Goal: Task Accomplishment & Management: Complete application form

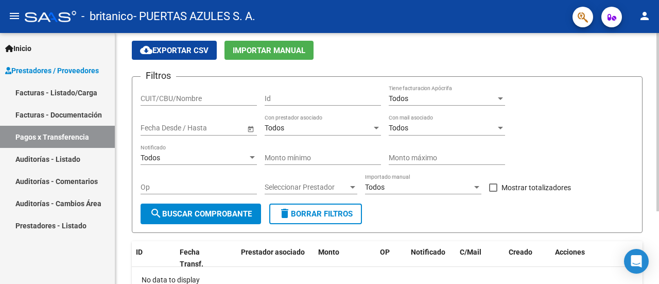
scroll to position [51, 0]
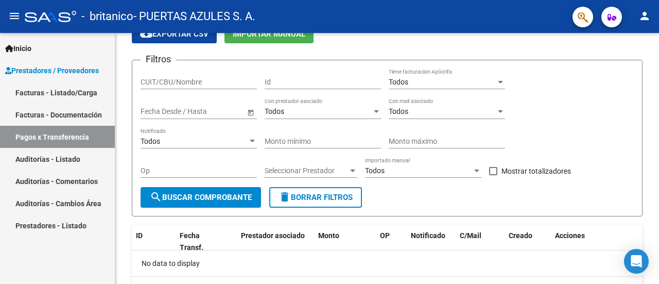
click at [53, 97] on link "Facturas - Listado/Carga" at bounding box center [57, 92] width 115 height 22
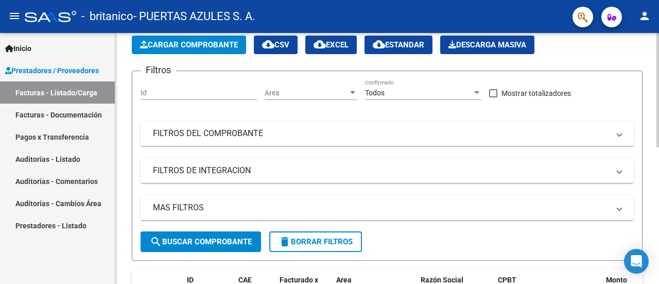
click at [216, 42] on span "Cargar Comprobante" at bounding box center [189, 44] width 98 height 9
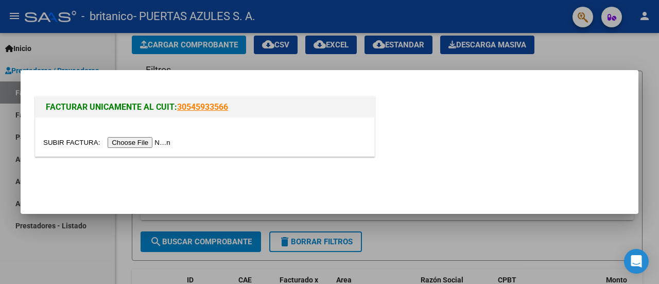
click at [126, 142] on input "file" at bounding box center [108, 142] width 130 height 11
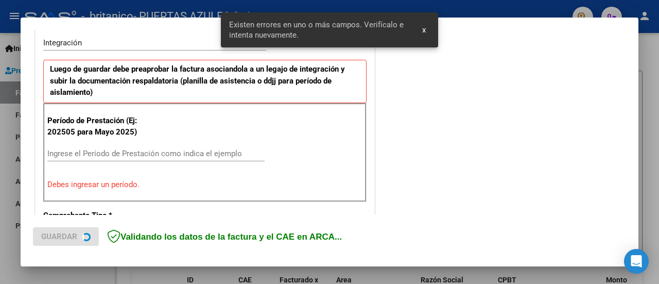
scroll to position [277, 0]
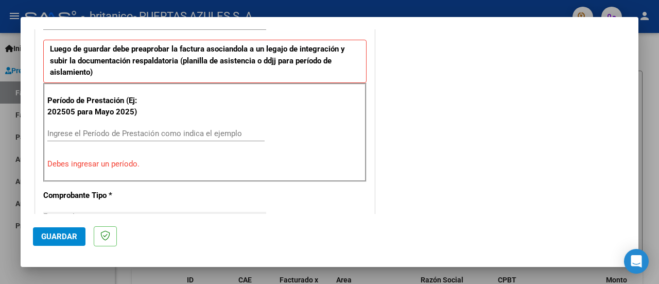
click at [191, 131] on input "Ingrese el Período de Prestación como indica el ejemplo" at bounding box center [155, 133] width 217 height 9
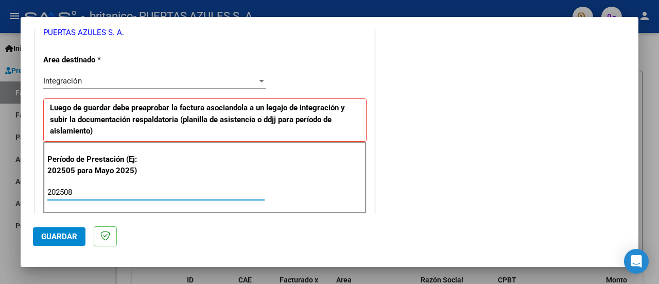
scroll to position [257, 0]
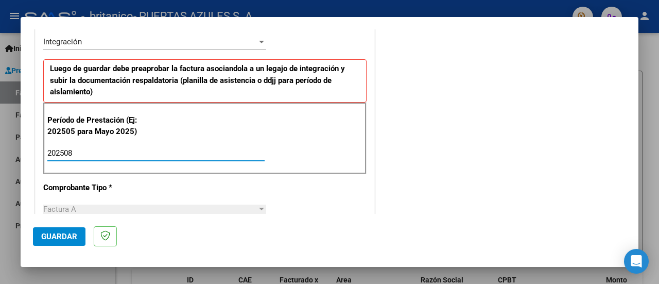
type input "202508"
click at [59, 234] on span "Guardar" at bounding box center [59, 236] width 36 height 9
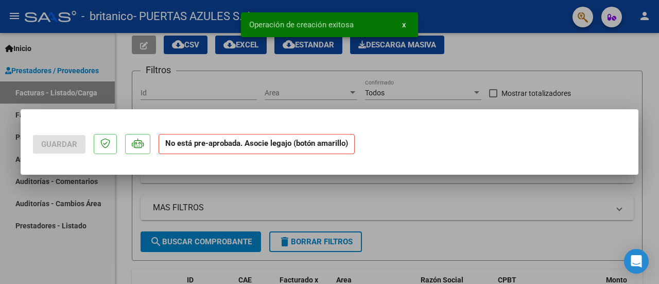
scroll to position [0, 0]
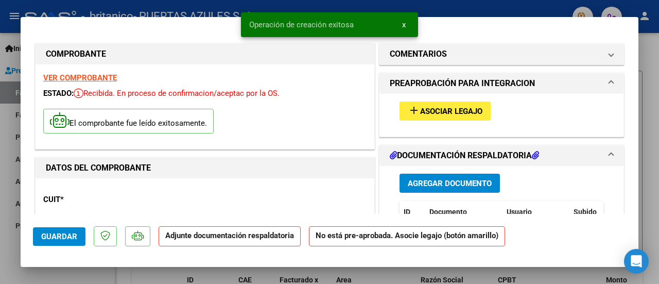
click at [443, 108] on span "Asociar Legajo" at bounding box center [451, 111] width 62 height 9
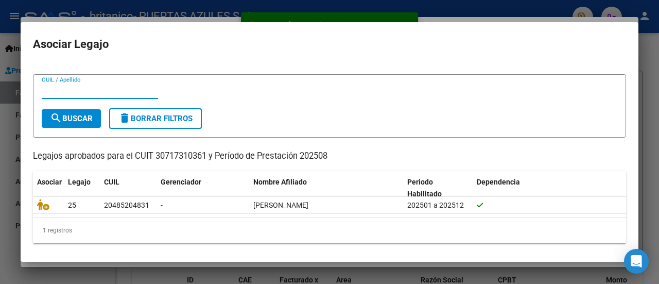
scroll to position [16, 0]
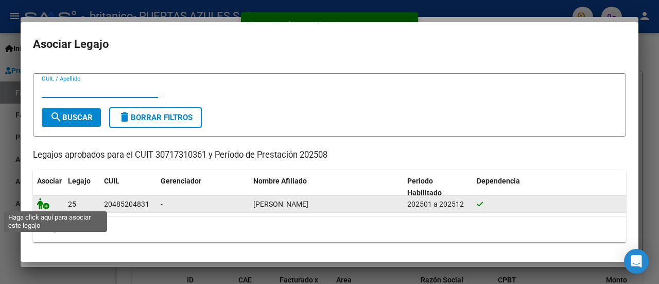
click at [40, 206] on icon at bounding box center [43, 203] width 12 height 11
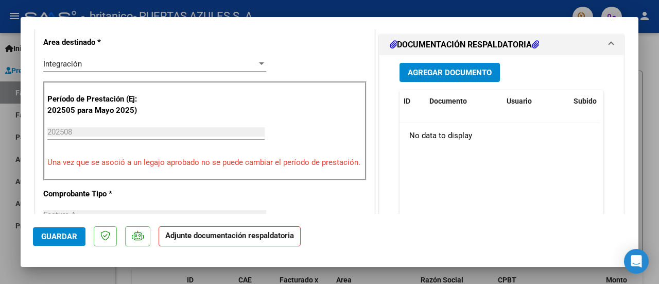
scroll to position [257, 0]
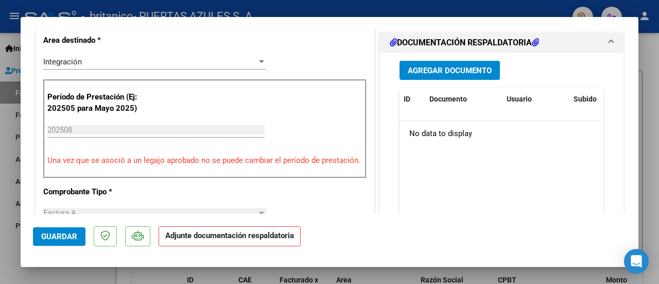
click at [435, 72] on span "Agregar Documento" at bounding box center [450, 70] width 84 height 9
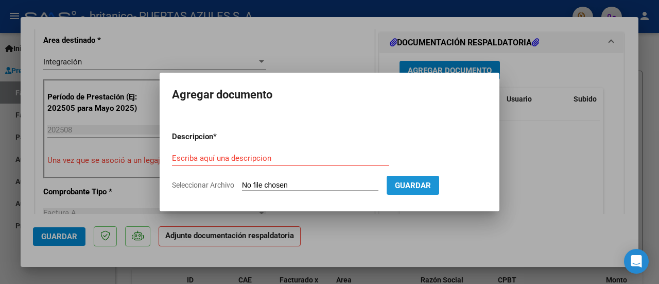
click at [431, 181] on span "Guardar" at bounding box center [413, 185] width 36 height 9
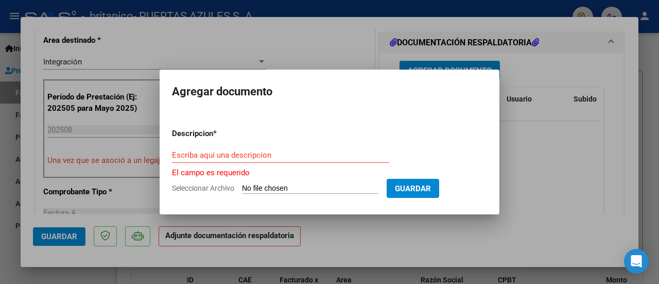
click at [312, 157] on input "Escriba aquí una descripcion" at bounding box center [280, 154] width 217 height 9
click at [229, 156] on input "Escriba aquí una descripcion" at bounding box center [280, 154] width 217 height 9
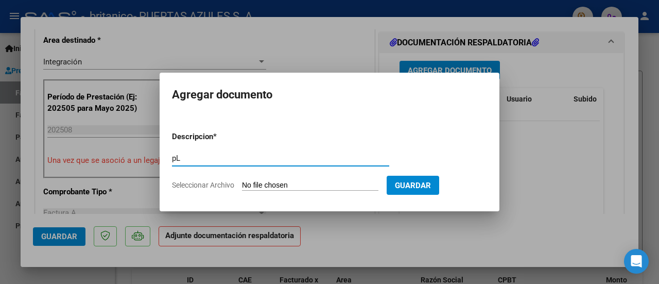
type input "p"
type input "PLANILLA DE ASISTENCIA"
click at [265, 185] on input "Seleccionar Archivo" at bounding box center [310, 186] width 136 height 10
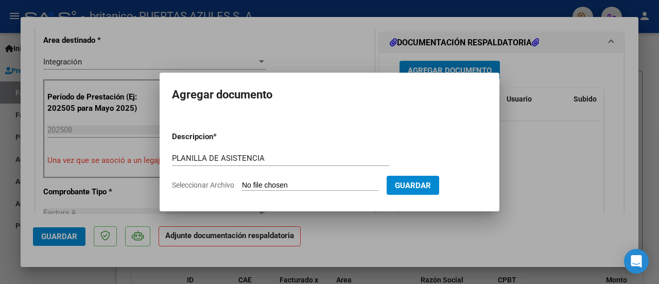
type input "C:\fakepath\ASIST [PERSON_NAME] CET AGOSTO.pdf"
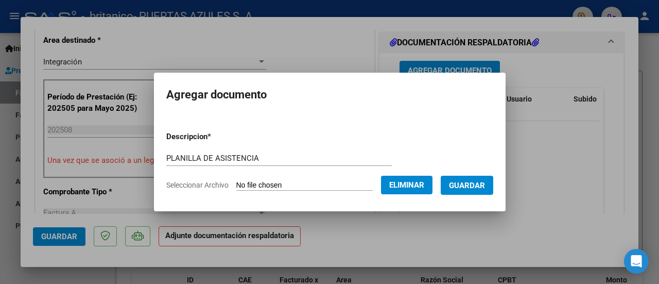
click at [468, 181] on span "Guardar" at bounding box center [467, 185] width 36 height 9
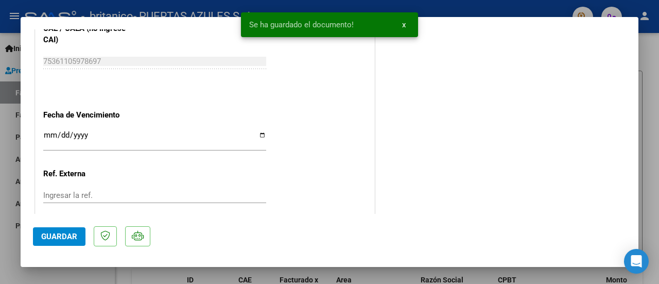
scroll to position [721, 0]
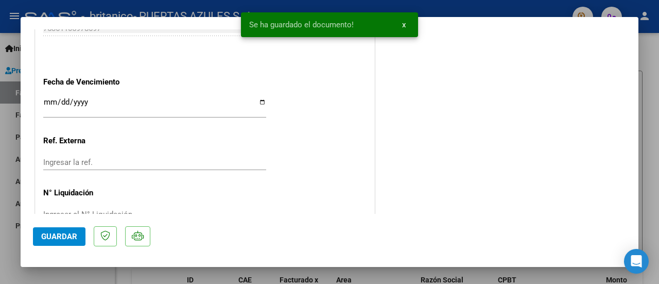
click at [55, 235] on span "Guardar" at bounding box center [59, 236] width 36 height 9
click at [60, 241] on button "Guardar" at bounding box center [59, 236] width 53 height 19
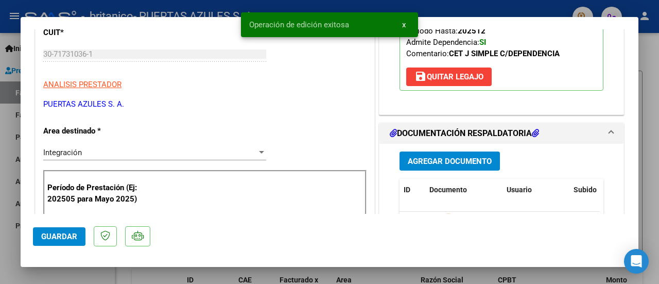
scroll to position [103, 0]
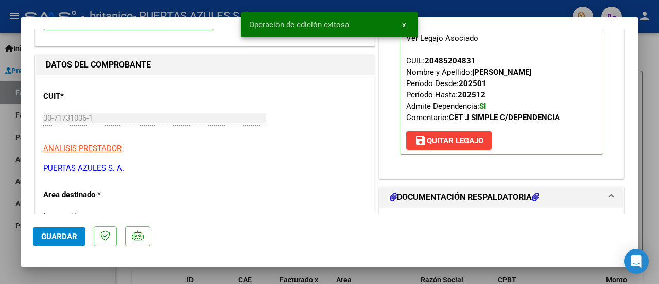
drag, startPoint x: 356, startPoint y: 181, endPoint x: 325, endPoint y: 199, distance: 36.0
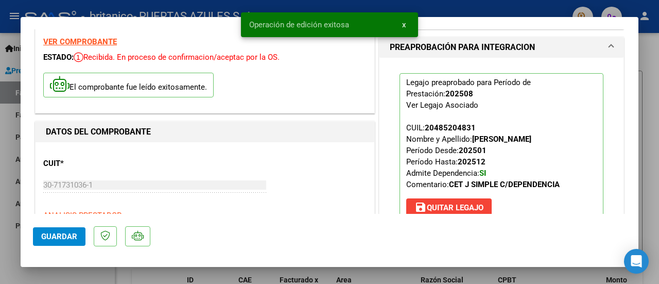
scroll to position [0, 0]
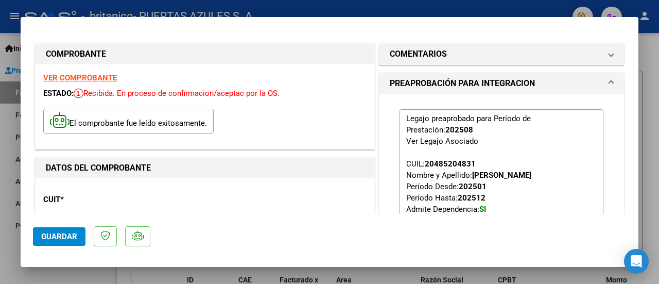
click at [507, 11] on div at bounding box center [329, 142] width 659 height 284
